Goal: Task Accomplishment & Management: Complete application form

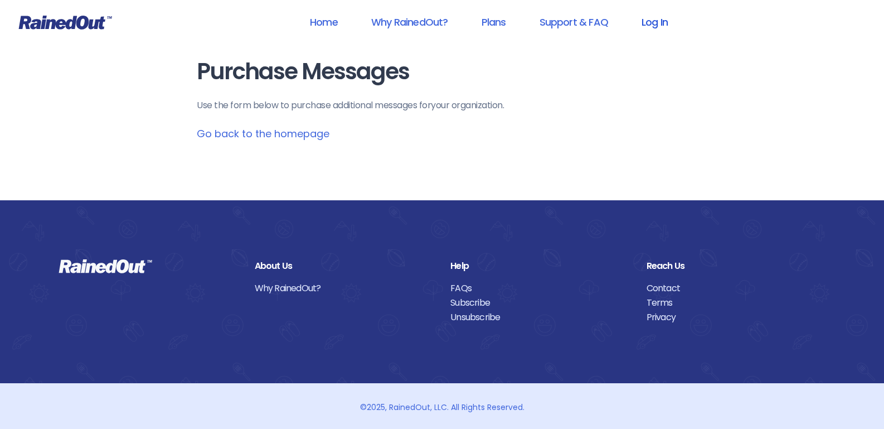
click at [661, 26] on link "Log In" at bounding box center [654, 21] width 55 height 25
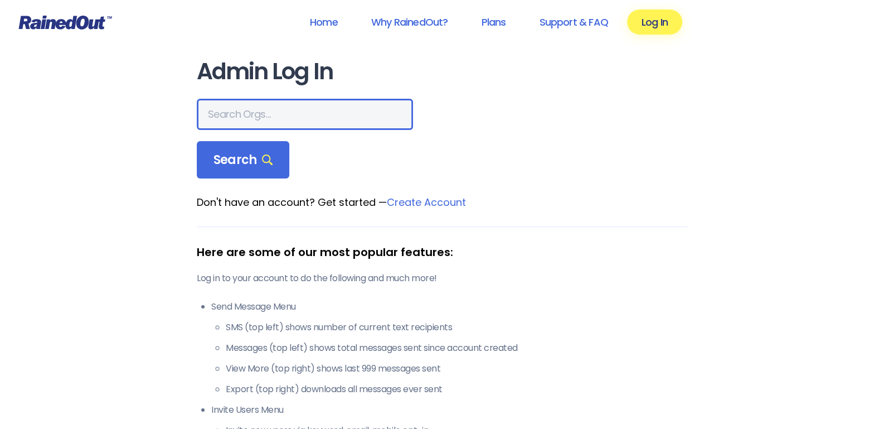
click at [250, 106] on input "text" at bounding box center [305, 114] width 216 height 31
type input "bct"
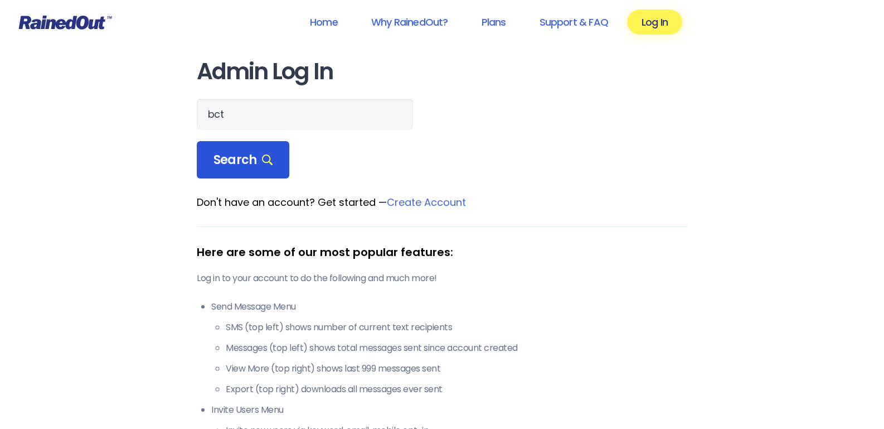
click at [239, 166] on span "Search" at bounding box center [243, 160] width 59 height 16
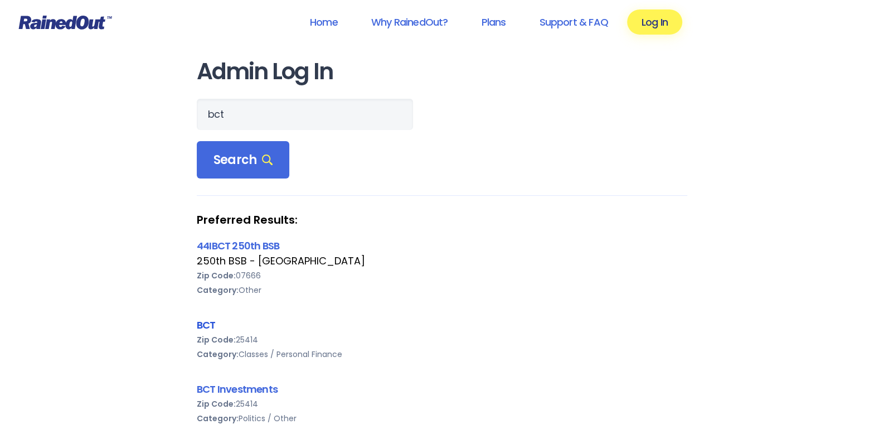
click at [205, 323] on link "BCT" at bounding box center [206, 325] width 19 height 14
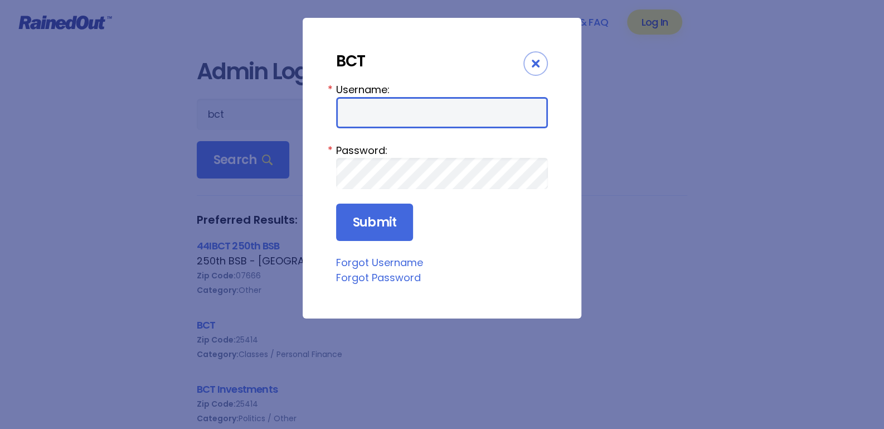
click at [396, 110] on input "Username:" at bounding box center [442, 112] width 212 height 31
type input "BCT"
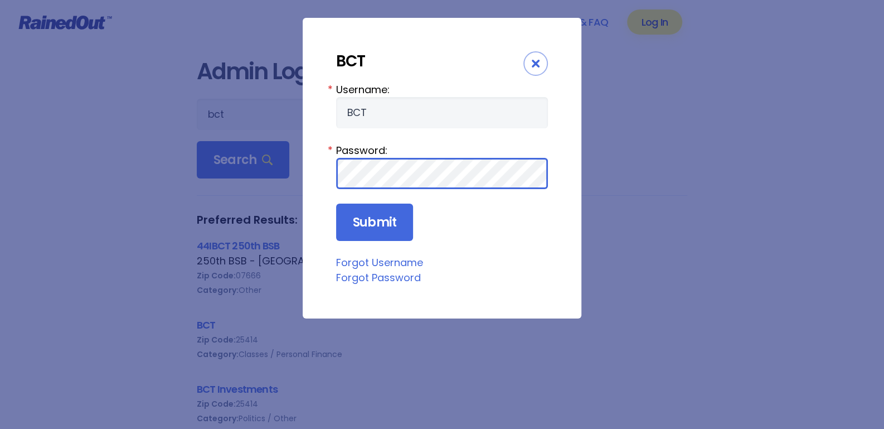
click at [336, 204] on input "Submit" at bounding box center [374, 223] width 77 height 38
